Goal: Task Accomplishment & Management: Manage account settings

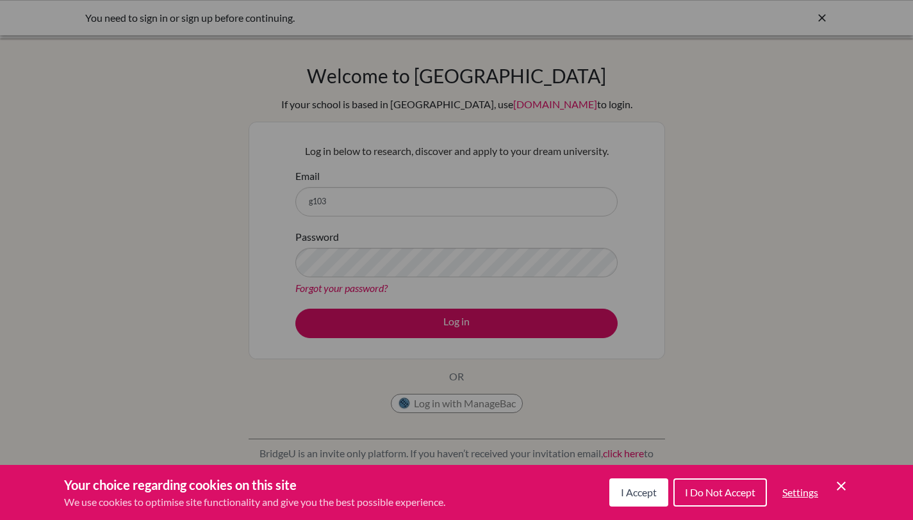
click at [627, 497] on span "I Accept" at bounding box center [639, 492] width 36 height 12
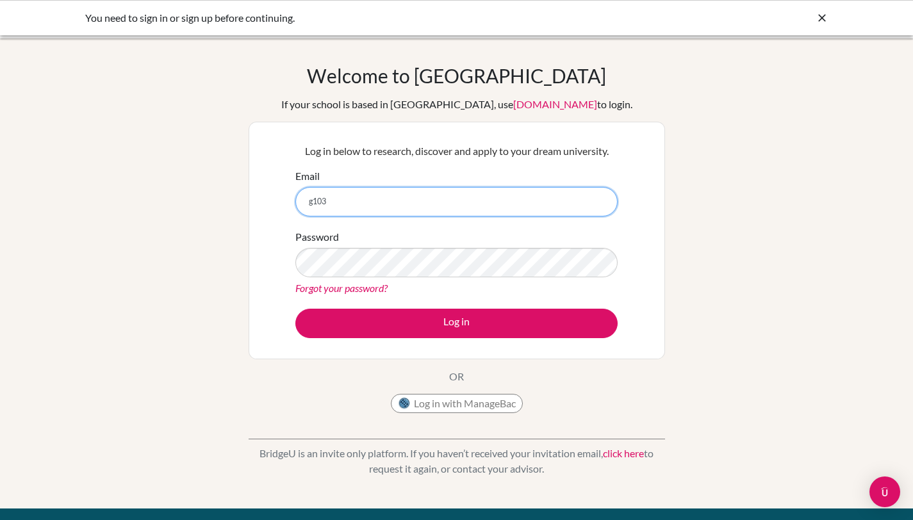
click at [470, 204] on input "g103" at bounding box center [456, 201] width 322 height 29
type input "[EMAIL_ADDRESS][DOMAIN_NAME]"
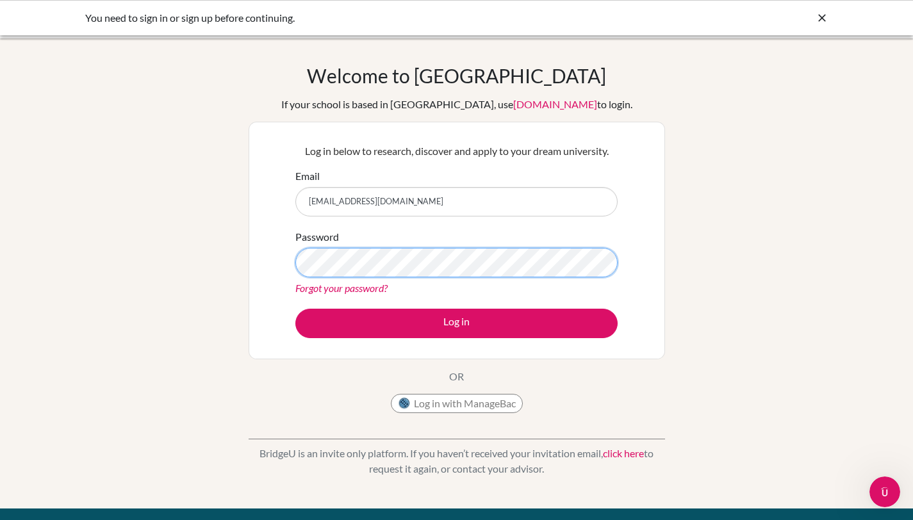
click at [295, 309] on button "Log in" at bounding box center [456, 323] width 322 height 29
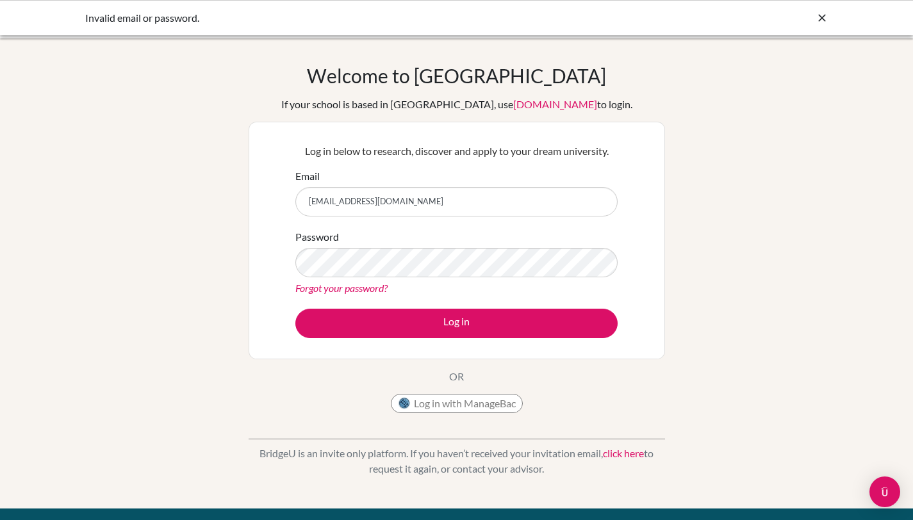
click at [368, 287] on link "Forgot your password?" at bounding box center [341, 288] width 92 height 12
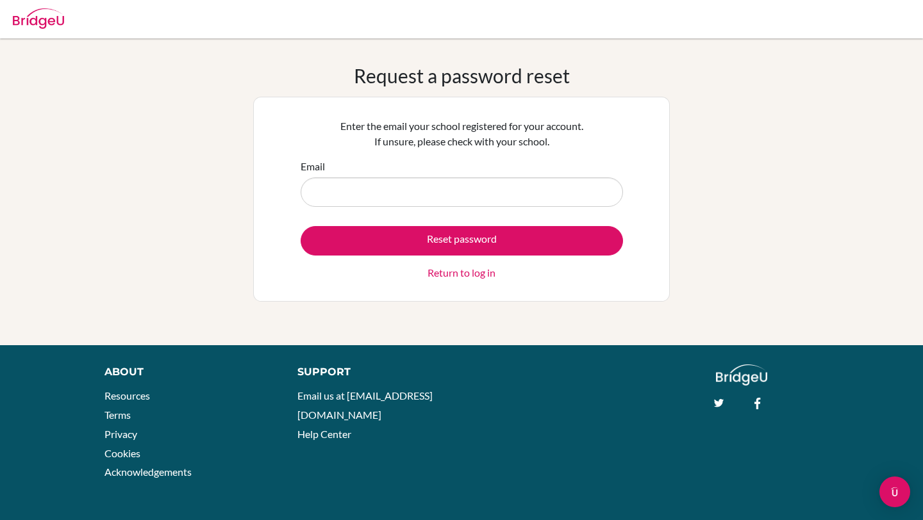
type input "[EMAIL_ADDRESS][DOMAIN_NAME]"
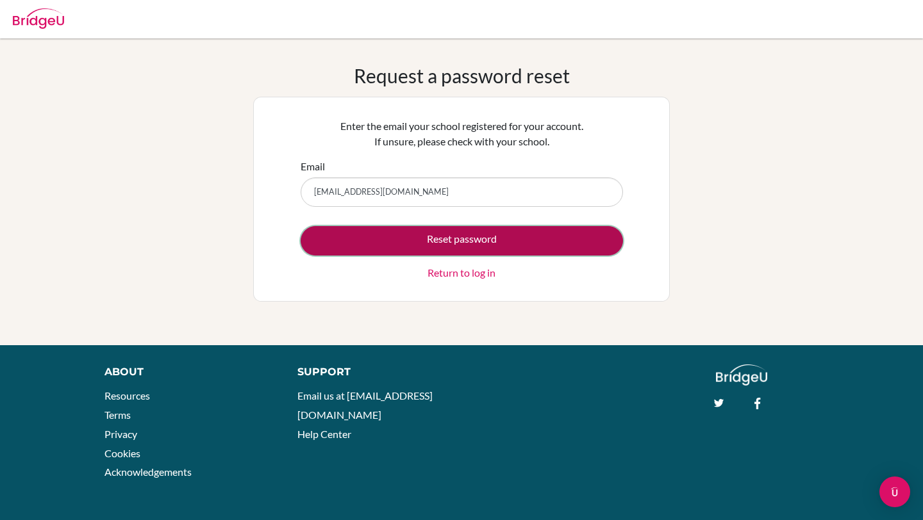
click at [436, 242] on button "Reset password" at bounding box center [462, 240] width 322 height 29
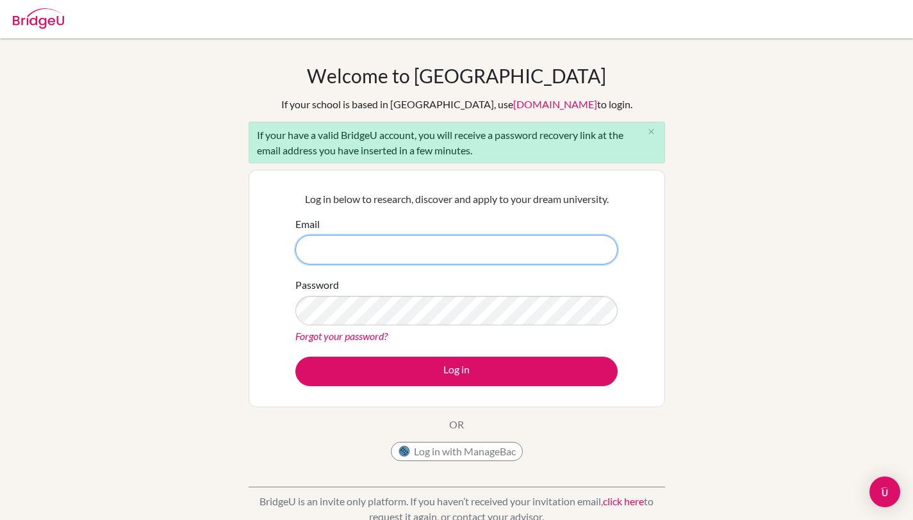
click at [434, 258] on input "Email" at bounding box center [456, 249] width 322 height 29
type input "[EMAIL_ADDRESS][DOMAIN_NAME]"
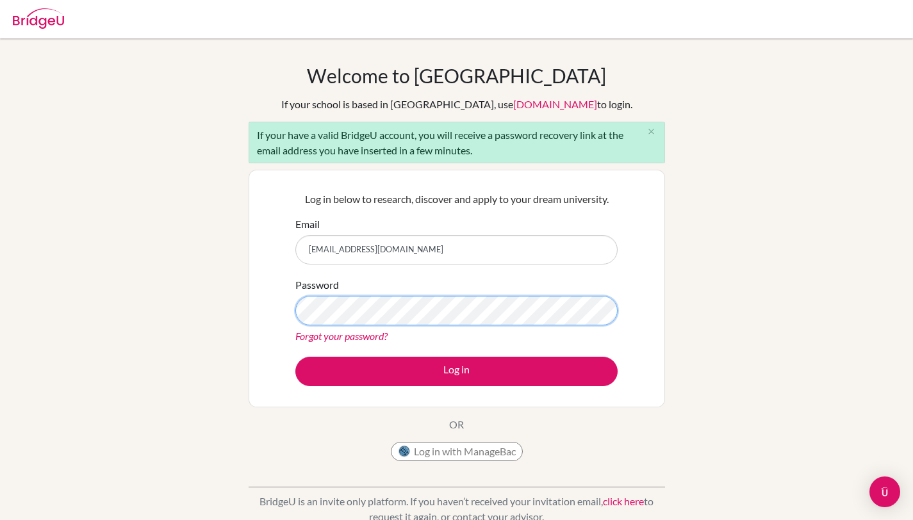
click at [295, 357] on button "Log in" at bounding box center [456, 371] width 322 height 29
